Goal: Navigation & Orientation: Find specific page/section

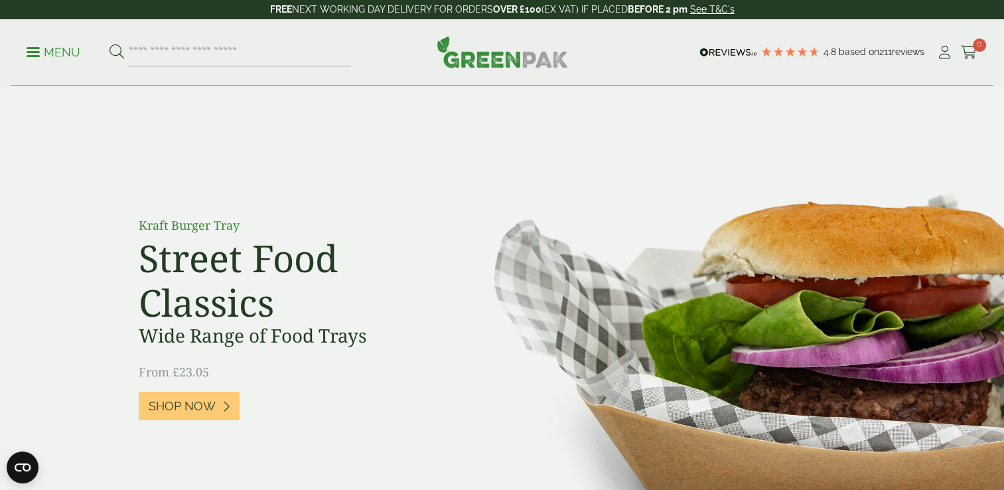
click at [56, 47] on p "Menu" at bounding box center [54, 52] width 54 height 16
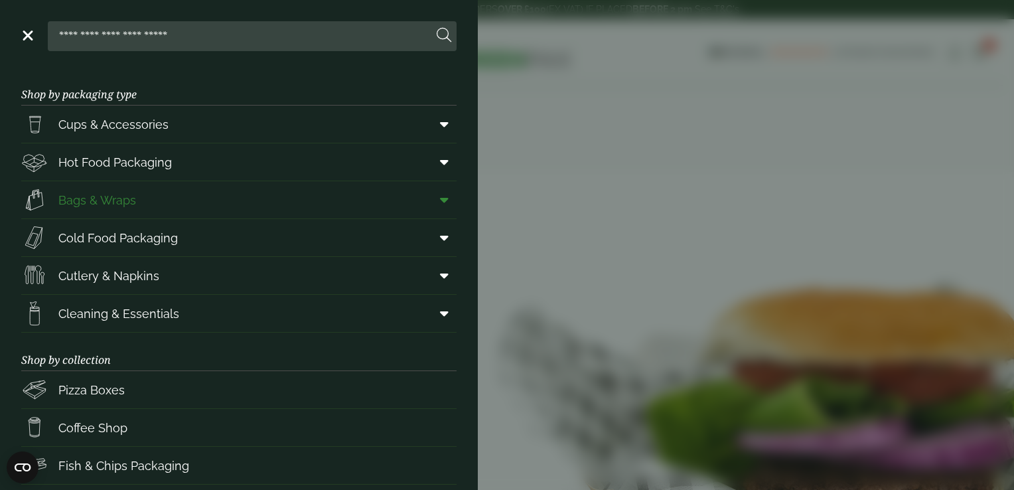
click at [426, 190] on span at bounding box center [441, 199] width 30 height 25
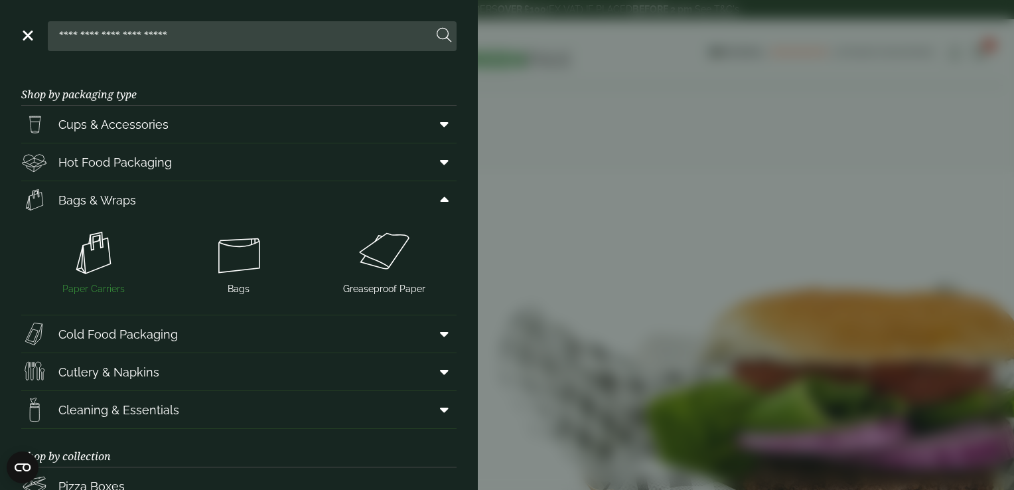
click at [81, 251] on img at bounding box center [94, 252] width 135 height 53
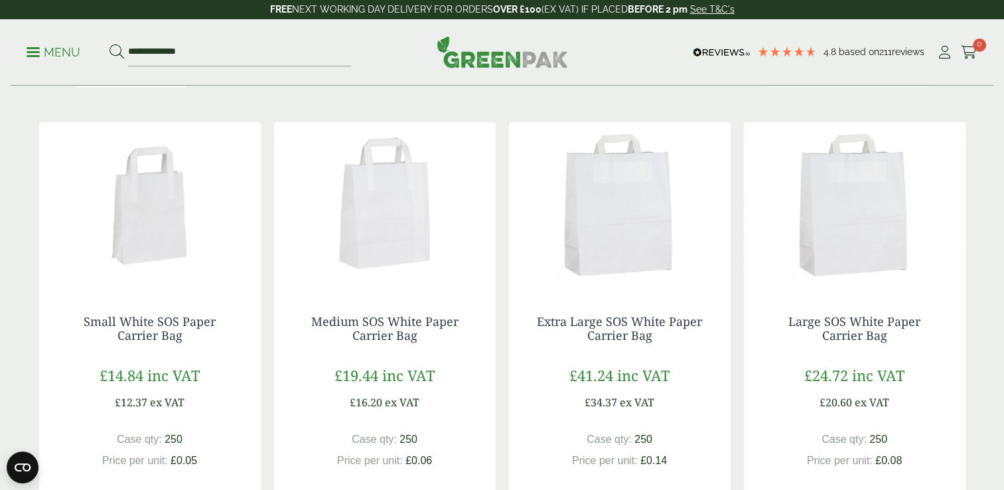
scroll to position [190, 0]
